Goal: Navigation & Orientation: Find specific page/section

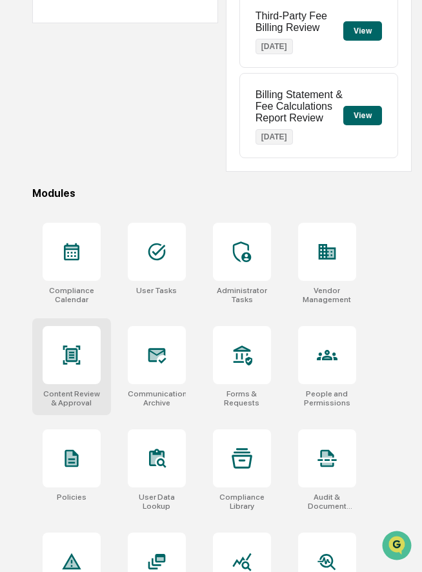
scroll to position [269, 0]
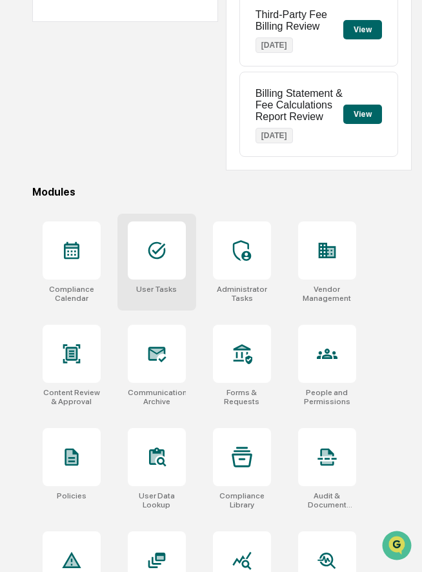
click at [149, 267] on div at bounding box center [157, 250] width 58 height 58
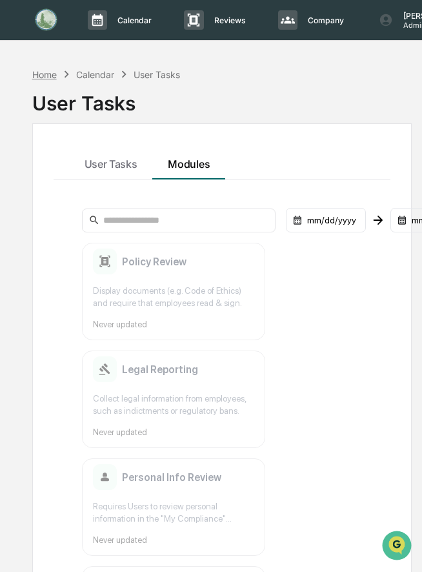
click at [44, 71] on div "Home" at bounding box center [44, 74] width 25 height 11
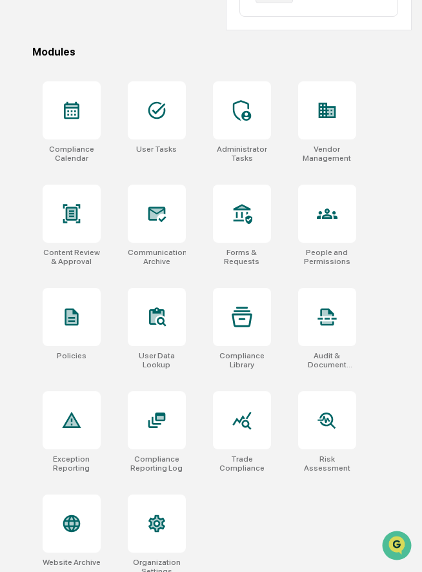
scroll to position [424, 0]
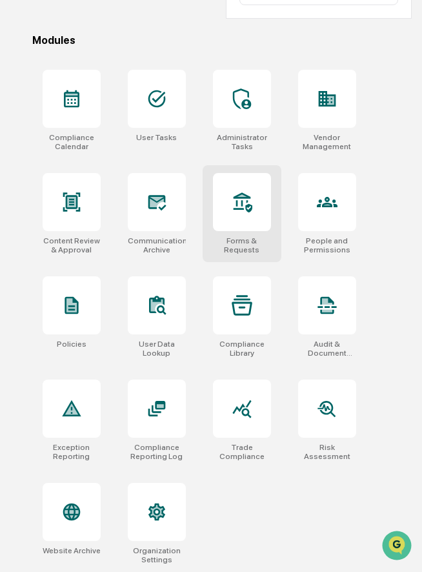
click at [236, 224] on div at bounding box center [242, 202] width 58 height 58
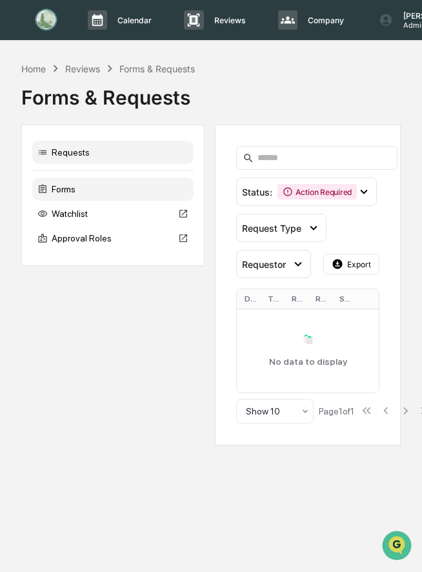
click at [109, 189] on div "Forms" at bounding box center [112, 189] width 161 height 23
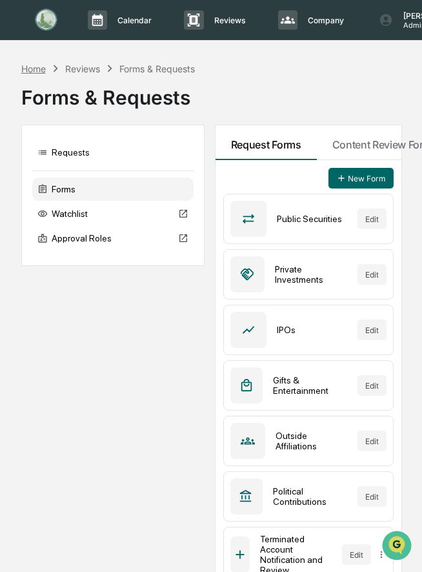
click at [31, 69] on div "Home" at bounding box center [33, 68] width 25 height 11
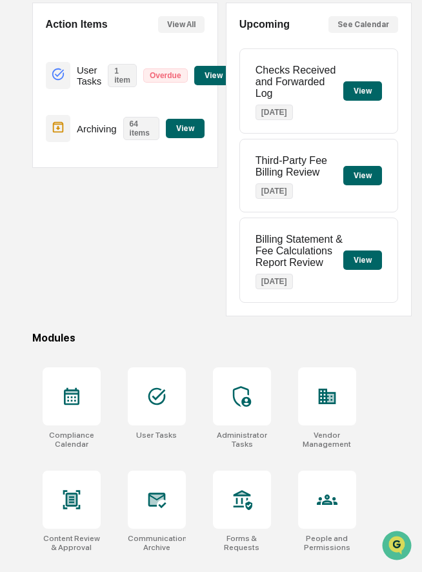
scroll to position [424, 0]
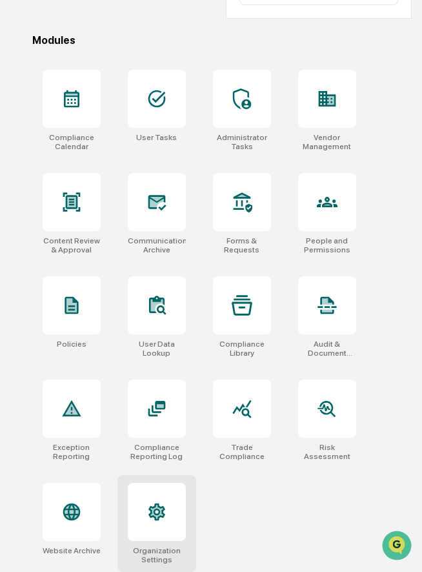
click at [161, 482] on div "Organization Settings" at bounding box center [157, 523] width 79 height 97
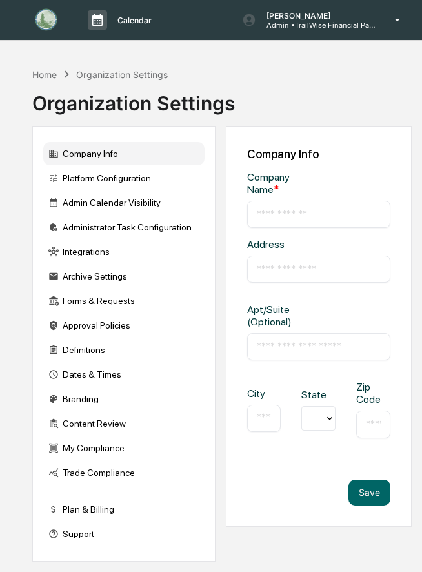
type input "**********"
type input "*********"
type input "******"
type input "*****"
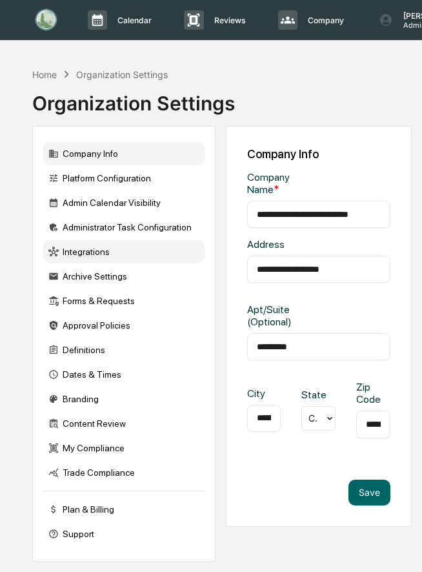
click at [123, 251] on div "Integrations" at bounding box center [123, 251] width 161 height 23
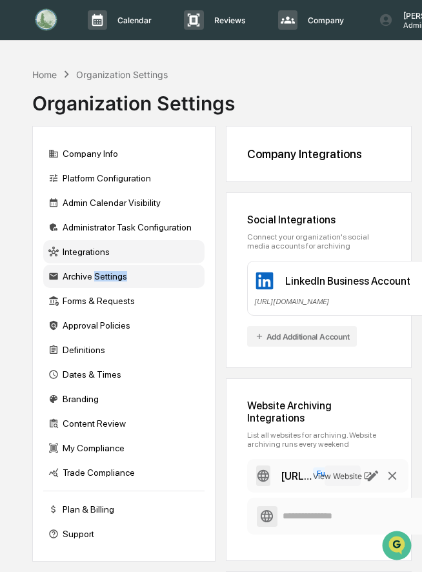
click at [97, 283] on div "Archive Settings" at bounding box center [123, 276] width 161 height 23
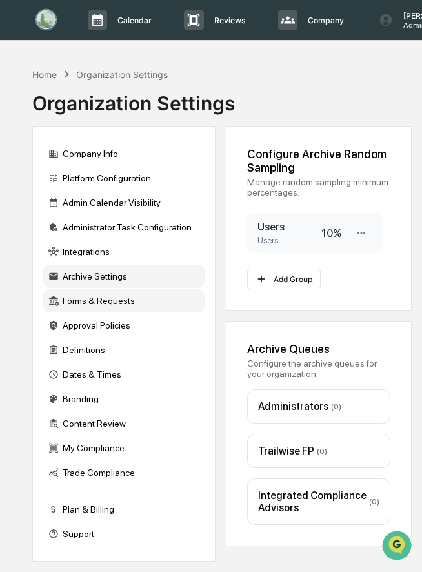
click at [96, 304] on div "Forms & Requests" at bounding box center [123, 300] width 161 height 23
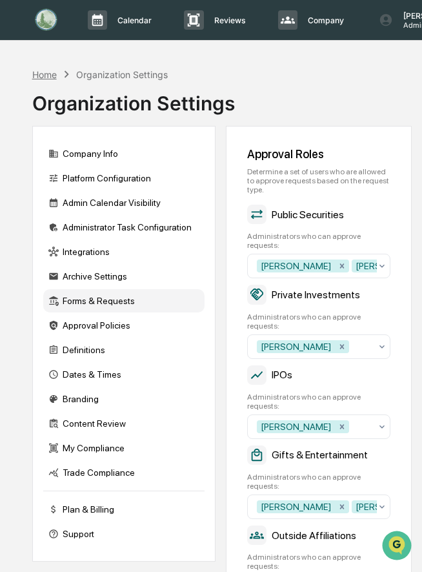
click at [41, 76] on div "Home" at bounding box center [44, 74] width 25 height 11
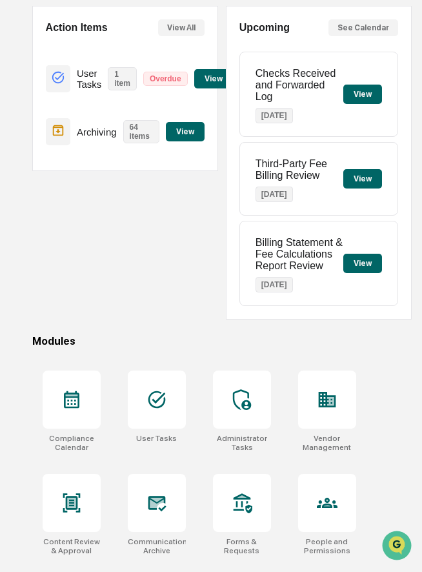
scroll to position [336, 0]
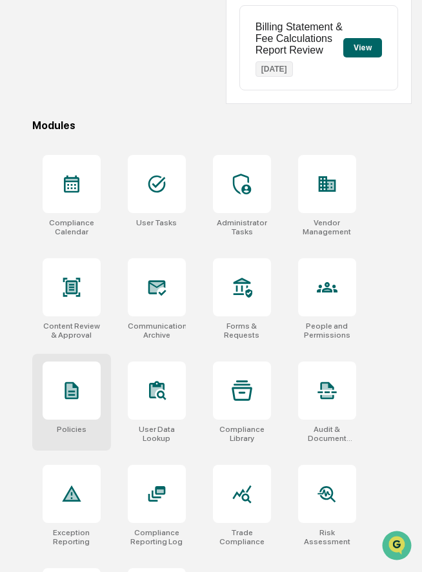
click at [72, 407] on div at bounding box center [72, 391] width 58 height 58
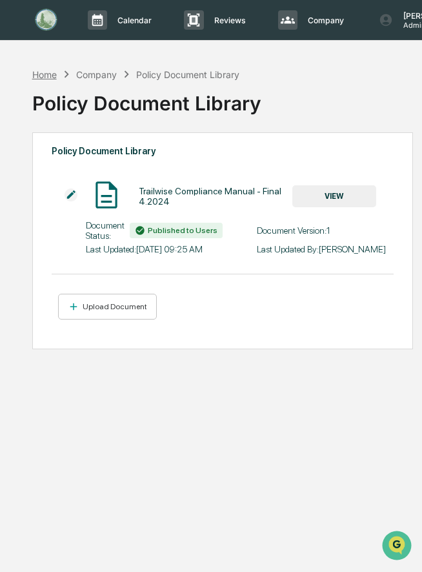
click at [50, 73] on div "Home" at bounding box center [44, 74] width 25 height 11
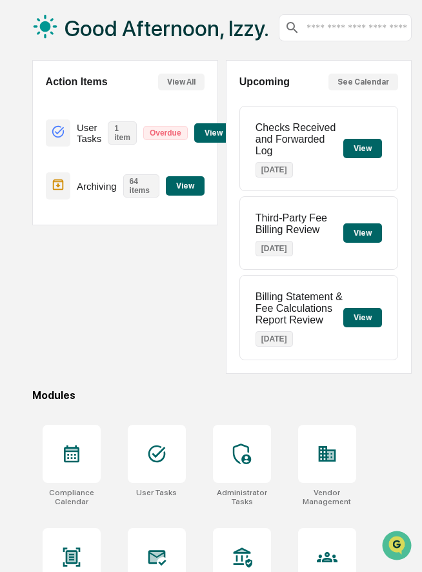
scroll to position [70, 0]
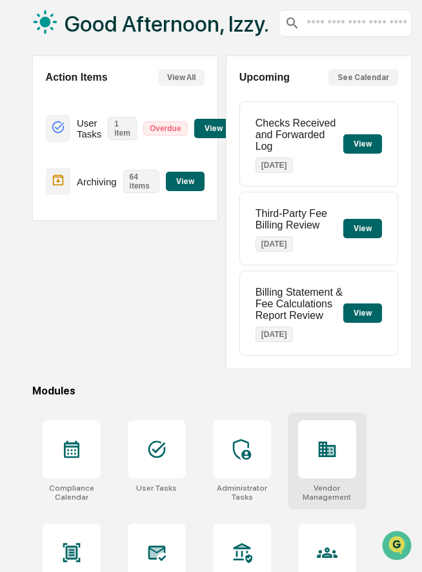
click at [312, 429] on div at bounding box center [327, 449] width 58 height 58
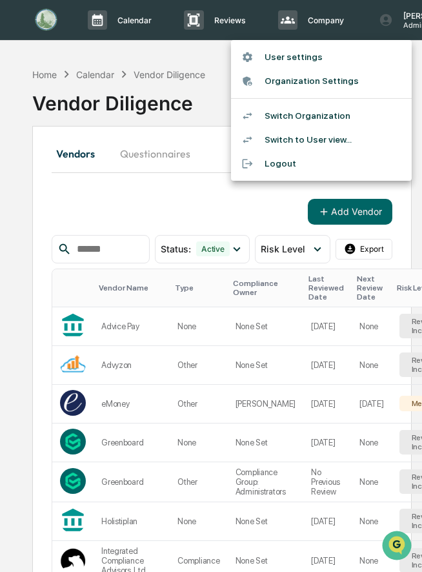
click at [322, 122] on li "Switch Organization" at bounding box center [321, 116] width 181 height 24
